Goal: Transaction & Acquisition: Purchase product/service

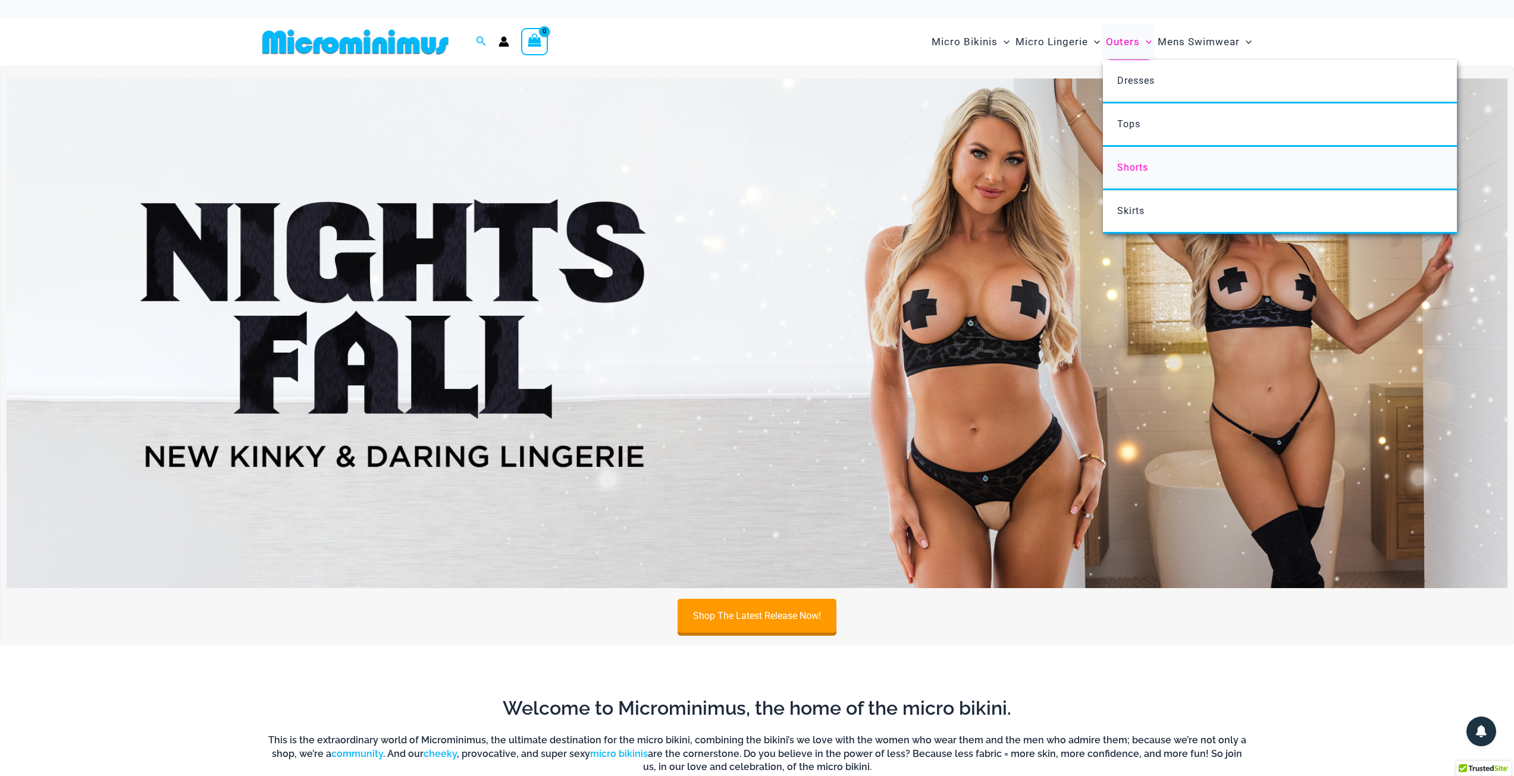
click at [1123, 170] on span "Shorts" at bounding box center [1132, 167] width 31 height 11
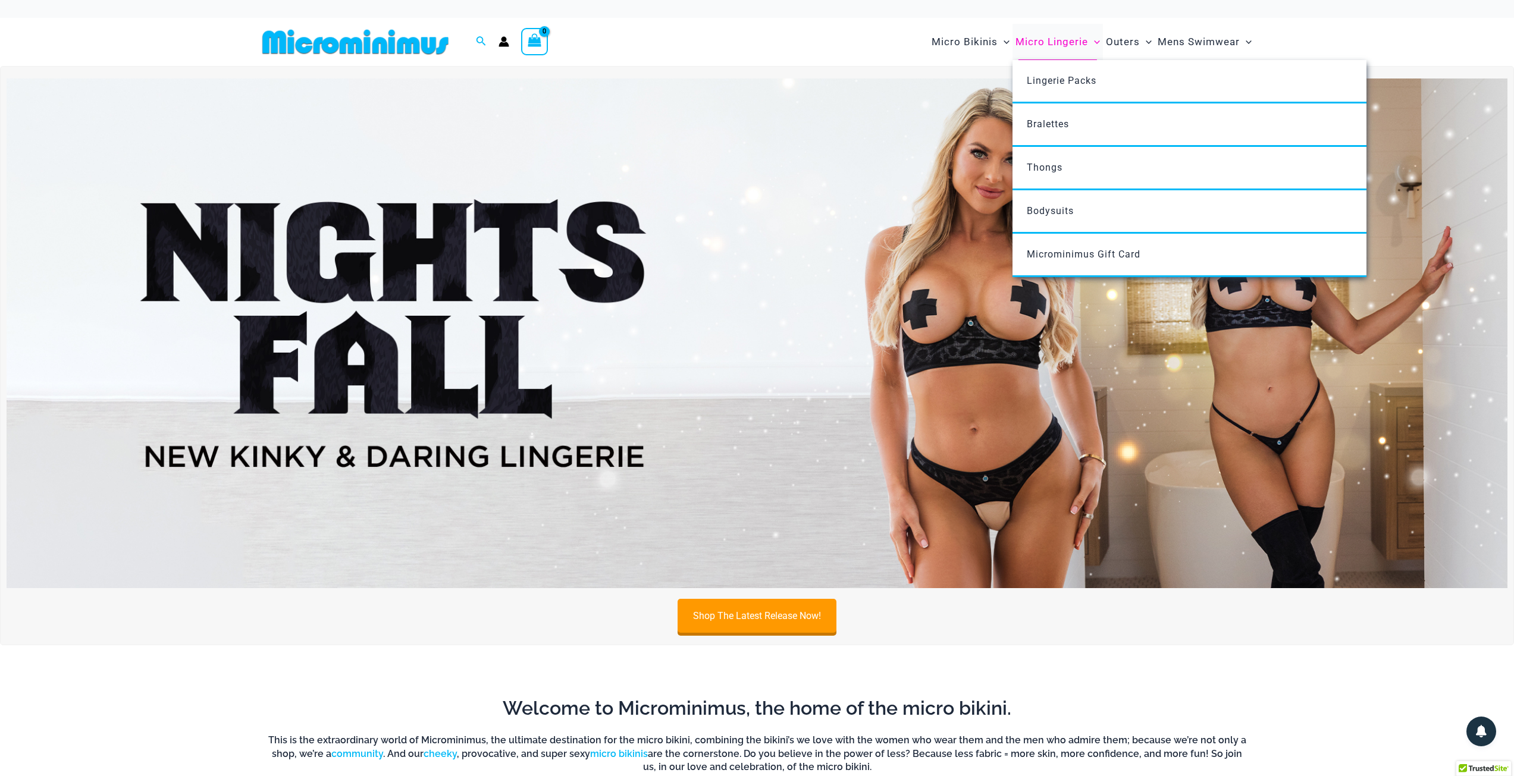
click at [1030, 44] on span "Micro Lingerie" at bounding box center [1052, 42] width 73 height 30
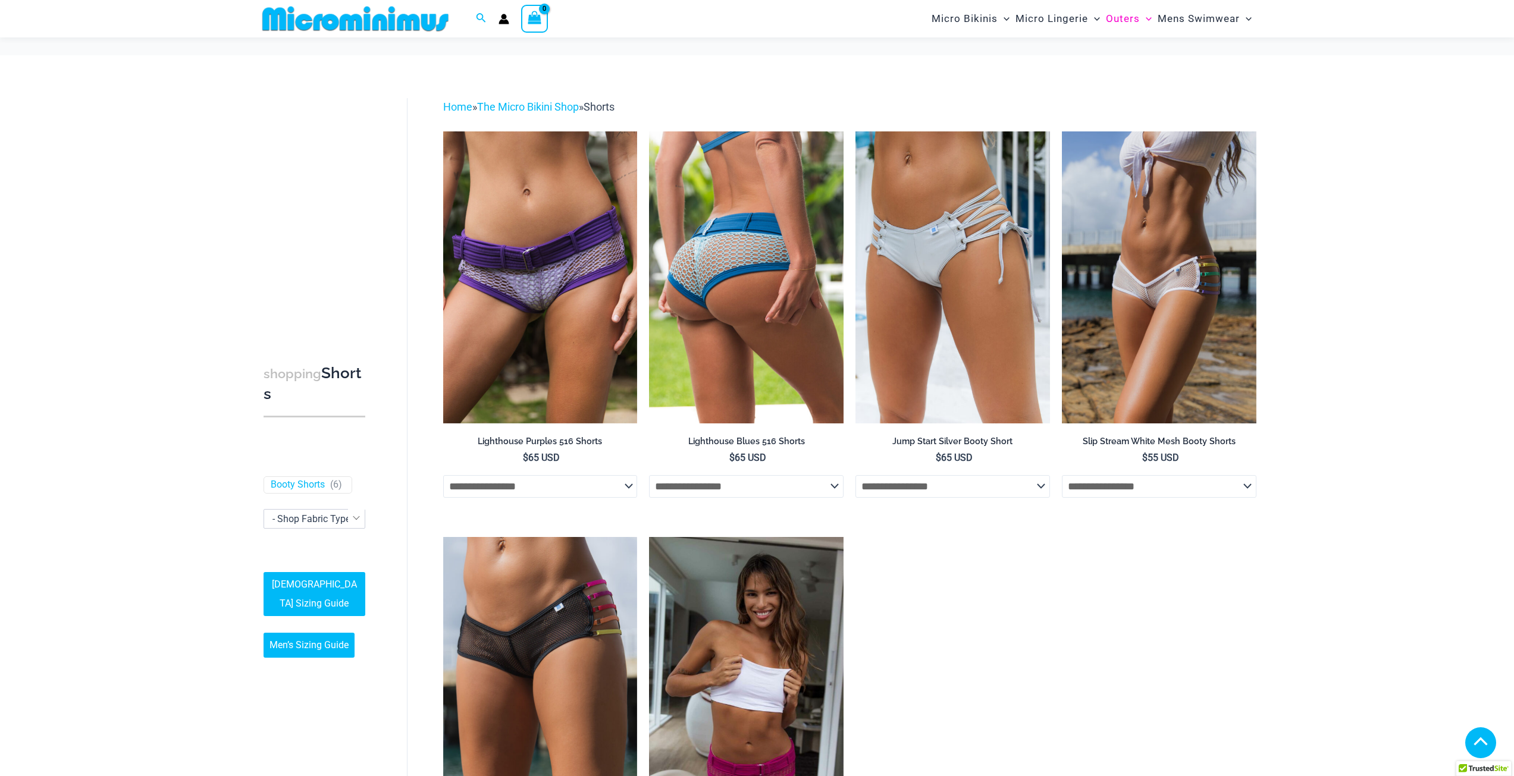
scroll to position [288, 0]
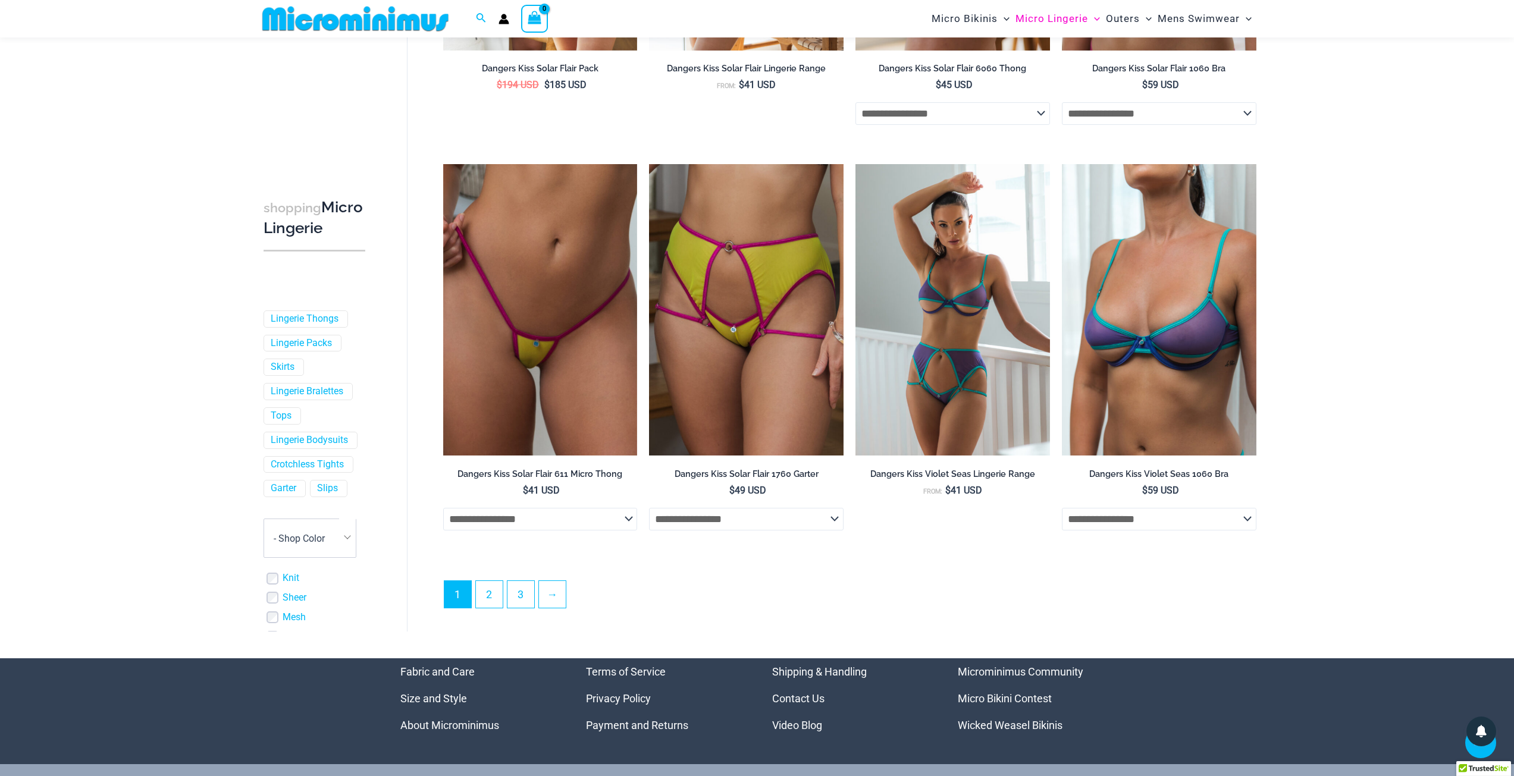
scroll to position [2904, 0]
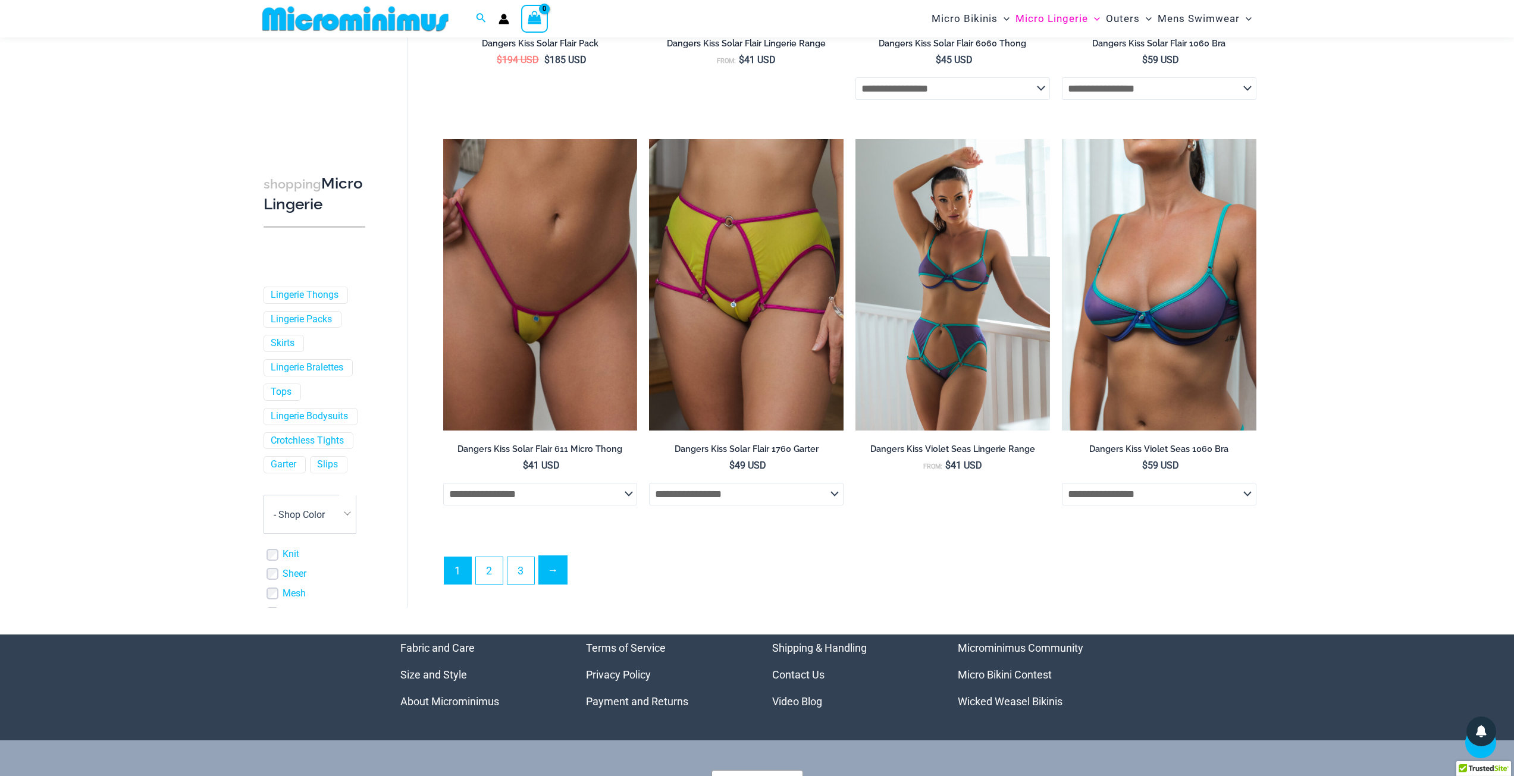
click at [550, 577] on link "→" at bounding box center [553, 570] width 28 height 28
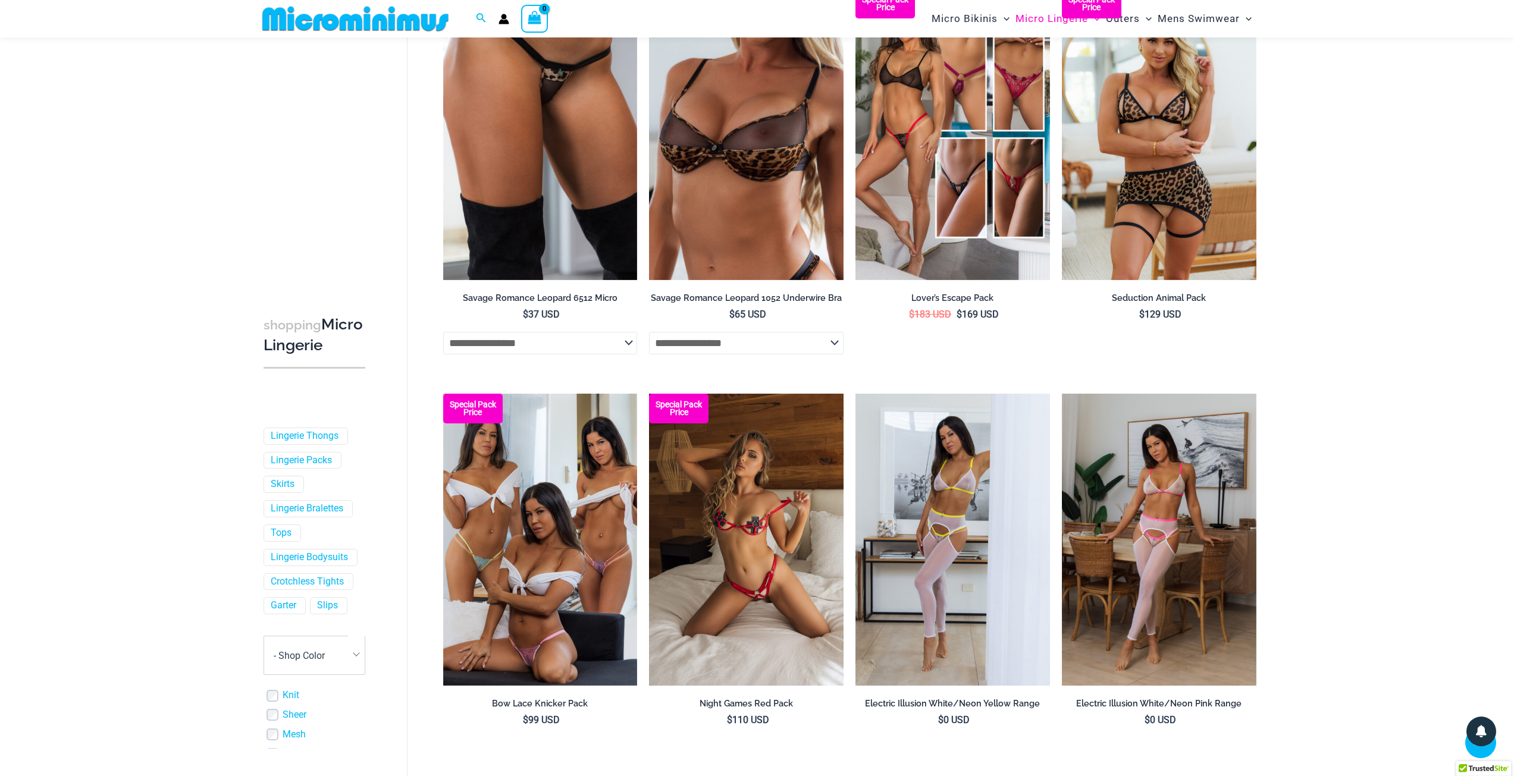
scroll to position [2913, 0]
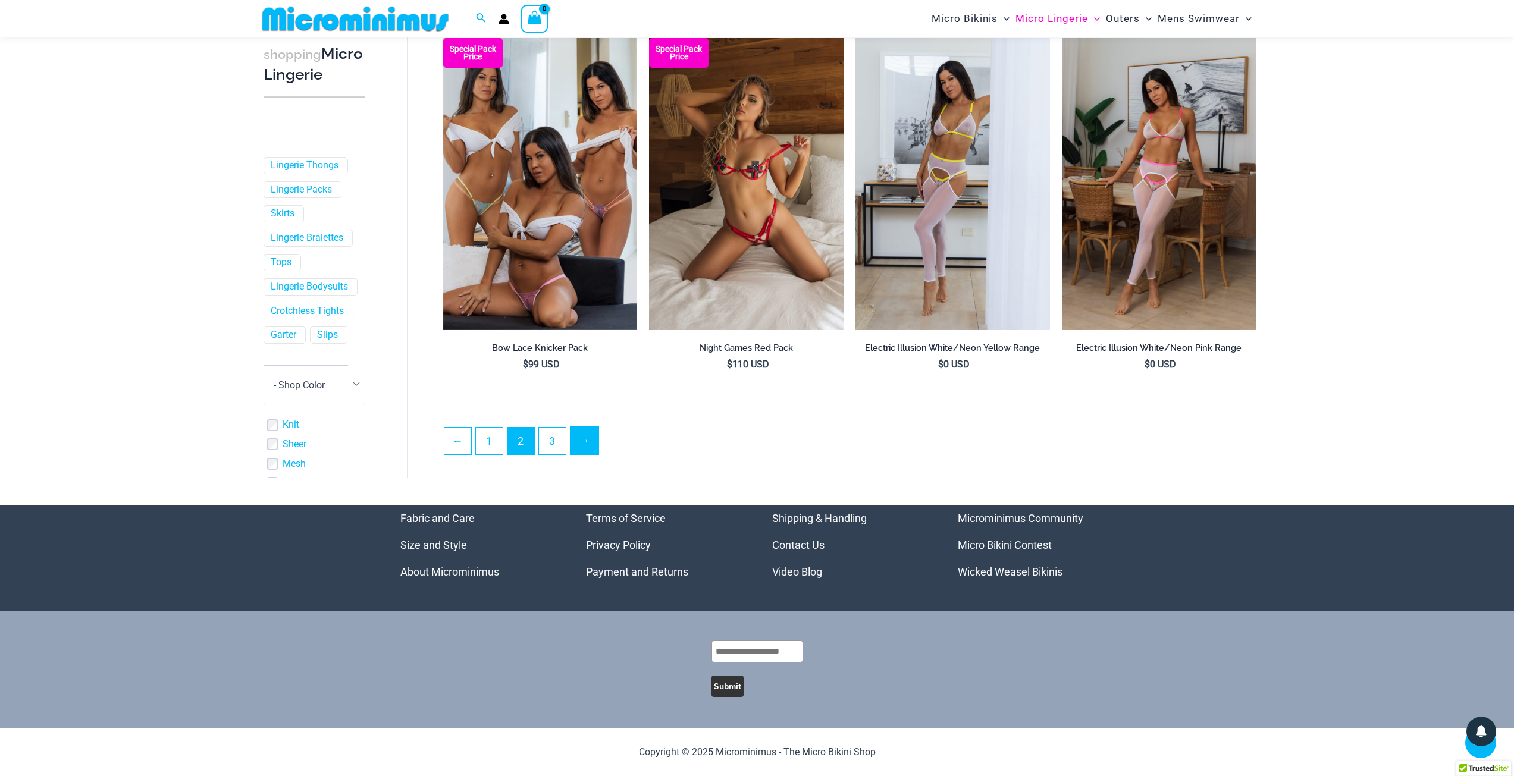
click at [581, 446] on link "→" at bounding box center [585, 441] width 28 height 28
